Goal: Information Seeking & Learning: Learn about a topic

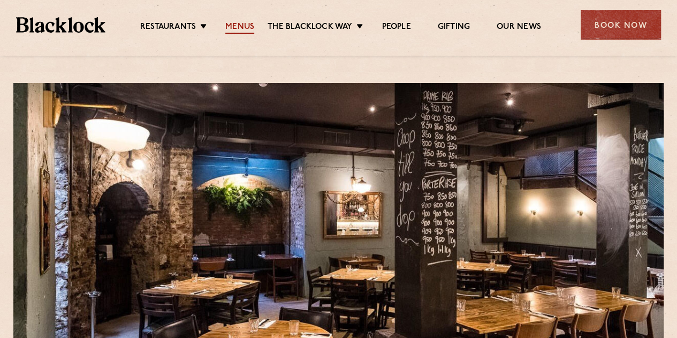
click at [248, 28] on link "Menus" at bounding box center [239, 28] width 29 height 12
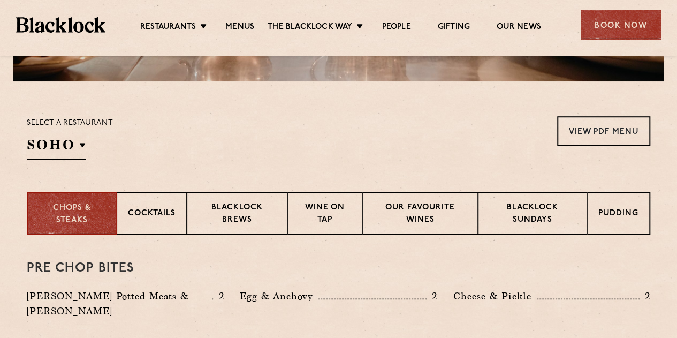
scroll to position [321, 0]
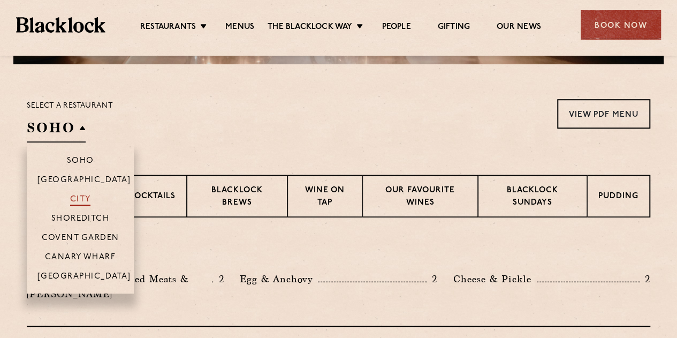
click at [81, 203] on p "City" at bounding box center [80, 200] width 21 height 11
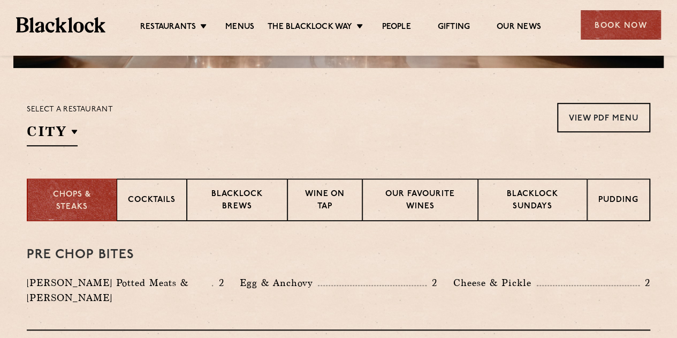
scroll to position [268, 0]
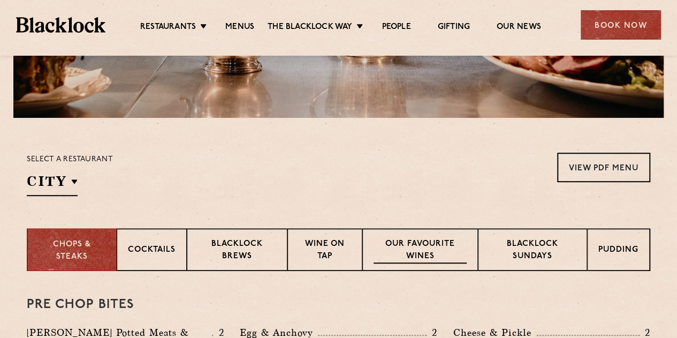
click at [408, 247] on p "Our favourite wines" at bounding box center [420, 250] width 93 height 25
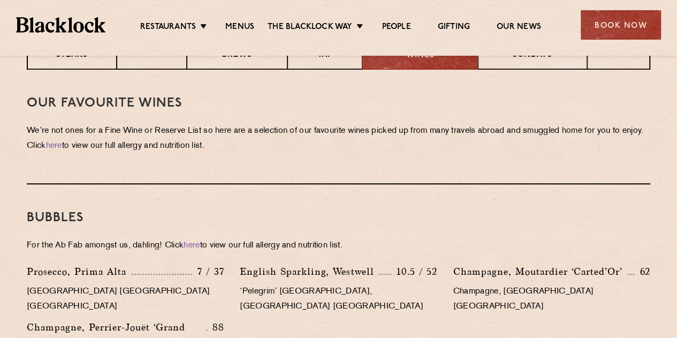
scroll to position [375, 0]
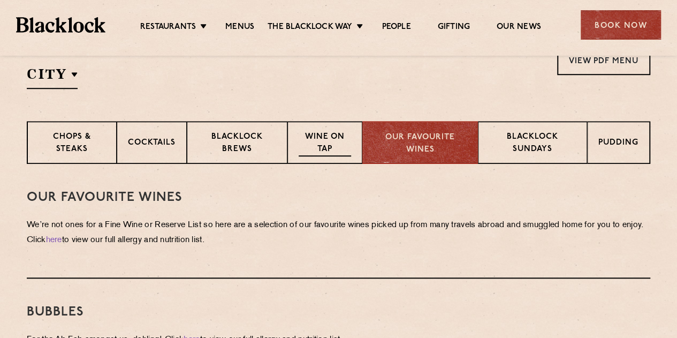
click at [332, 146] on p "Wine on Tap" at bounding box center [325, 143] width 52 height 25
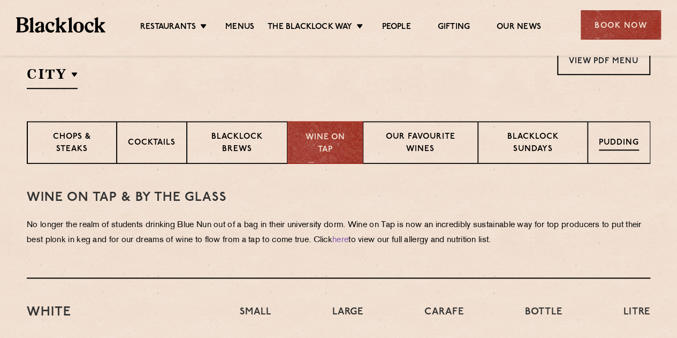
click at [608, 143] on p "Pudding" at bounding box center [619, 143] width 40 height 13
